Goal: Task Accomplishment & Management: Manage account settings

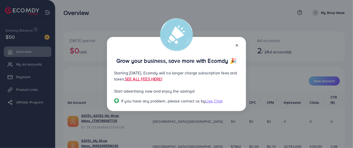
click at [235, 45] on icon at bounding box center [237, 45] width 4 height 4
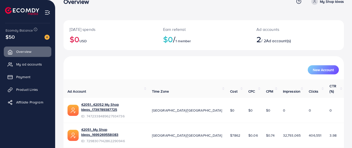
scroll to position [17, 0]
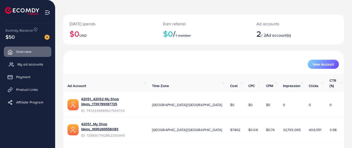
click at [20, 62] on span "My ad accounts" at bounding box center [30, 64] width 26 height 5
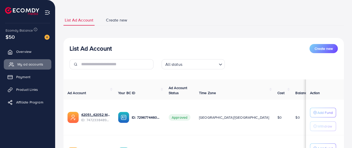
scroll to position [82, 0]
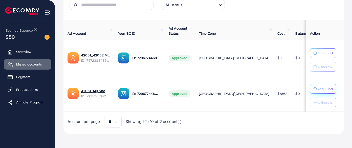
click at [328, 88] on p "Add Fund" at bounding box center [325, 89] width 15 height 6
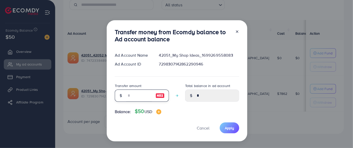
click at [132, 95] on input "number" at bounding box center [139, 96] width 25 height 12
type input "*"
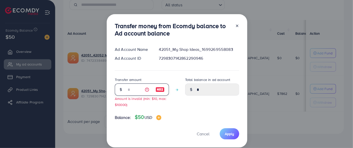
type input "****"
type input "**"
type input "*****"
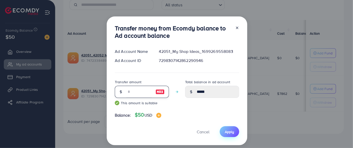
type input "**"
click at [229, 130] on span "Apply" at bounding box center [229, 131] width 9 height 5
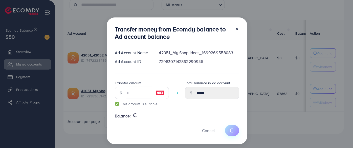
type input "*"
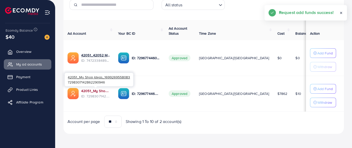
click at [94, 88] on link "42051_My Shop Ideas_1699269558083" at bounding box center [95, 90] width 29 height 5
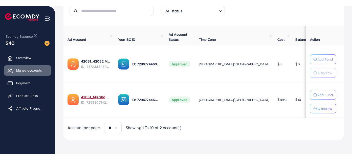
scroll to position [71, 0]
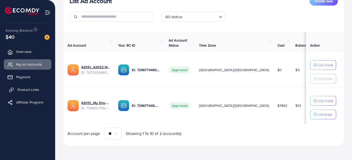
click at [32, 94] on link "Product Links" at bounding box center [28, 90] width 48 height 10
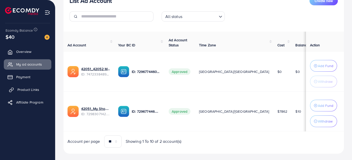
click at [19, 86] on link "Product Links" at bounding box center [28, 90] width 48 height 10
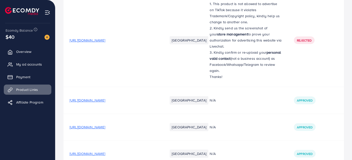
click at [22, 90] on span "Product Links" at bounding box center [27, 89] width 22 height 5
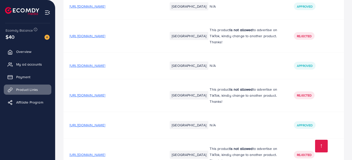
scroll to position [8264, 0]
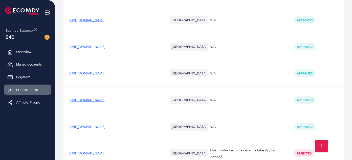
click at [105, 148] on span "[URL][DOMAIN_NAME]" at bounding box center [88, 153] width 36 height 5
click at [105, 124] on span "[URL][DOMAIN_NAME]" at bounding box center [88, 126] width 36 height 5
